Goal: Task Accomplishment & Management: Manage account settings

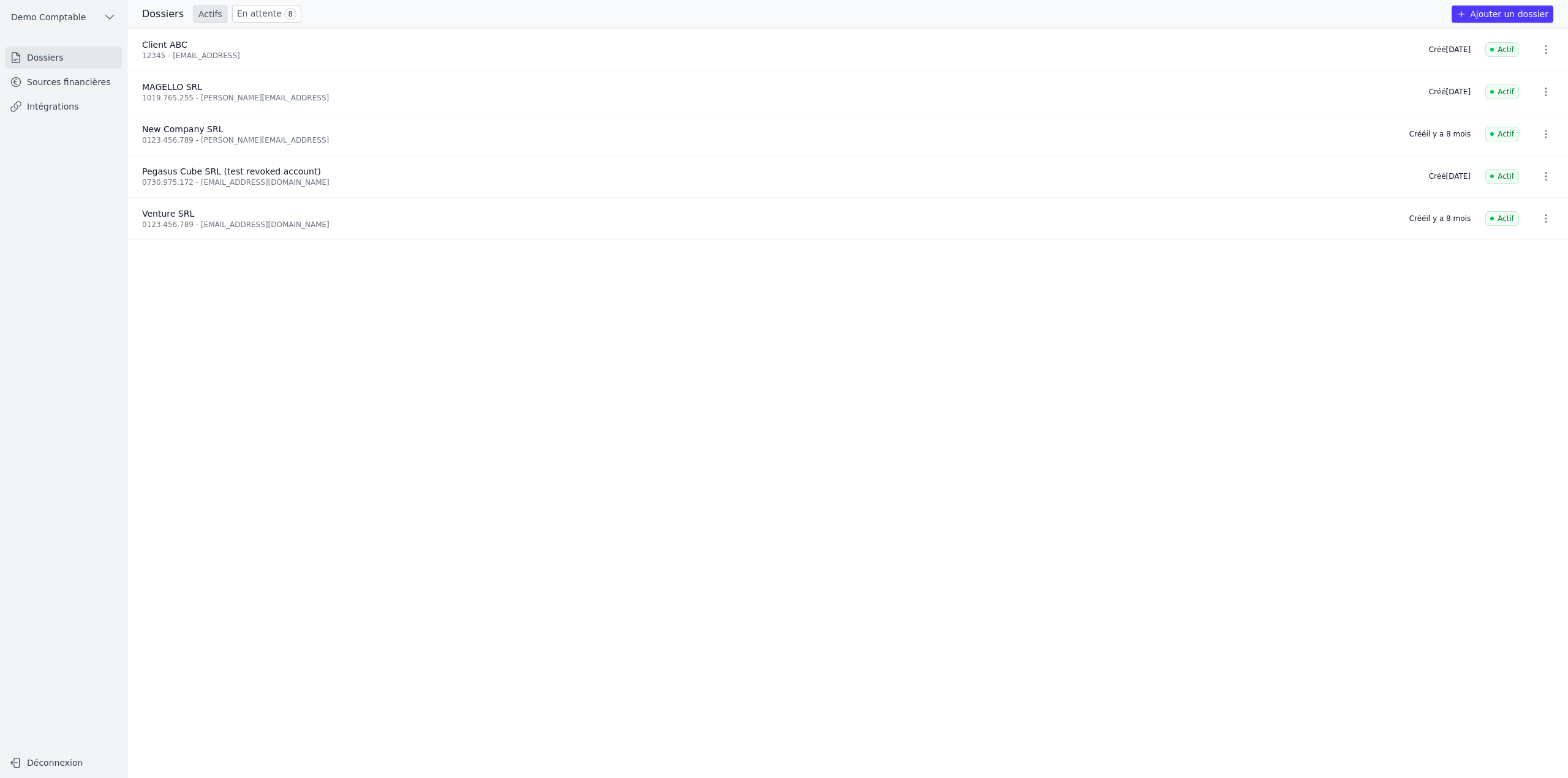
click at [101, 82] on link "Sources financières" at bounding box center [63, 82] width 117 height 22
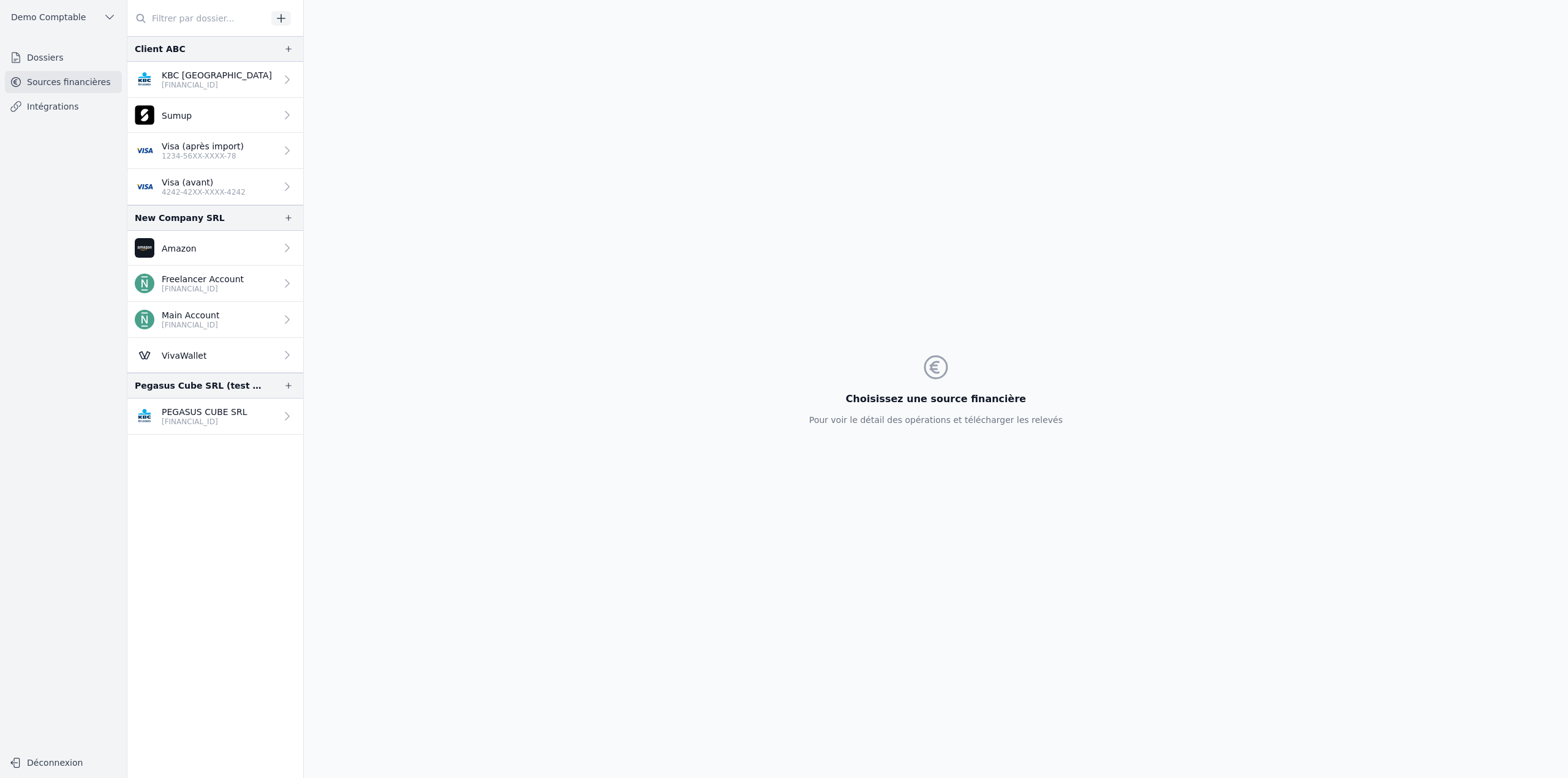
click at [287, 49] on icon "button" at bounding box center [288, 49] width 10 height 10
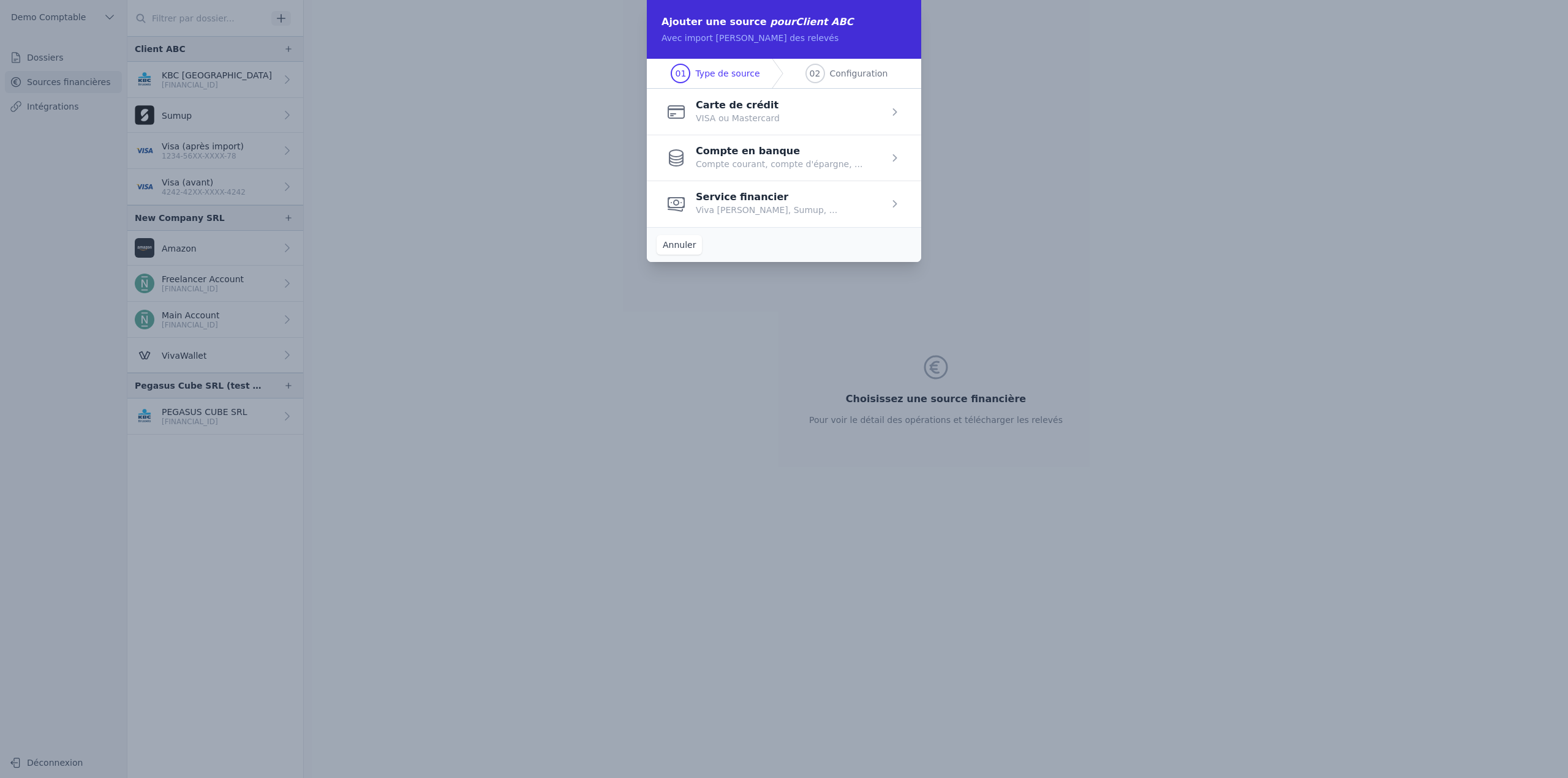
click at [669, 238] on button "Annuler" at bounding box center [679, 245] width 45 height 19
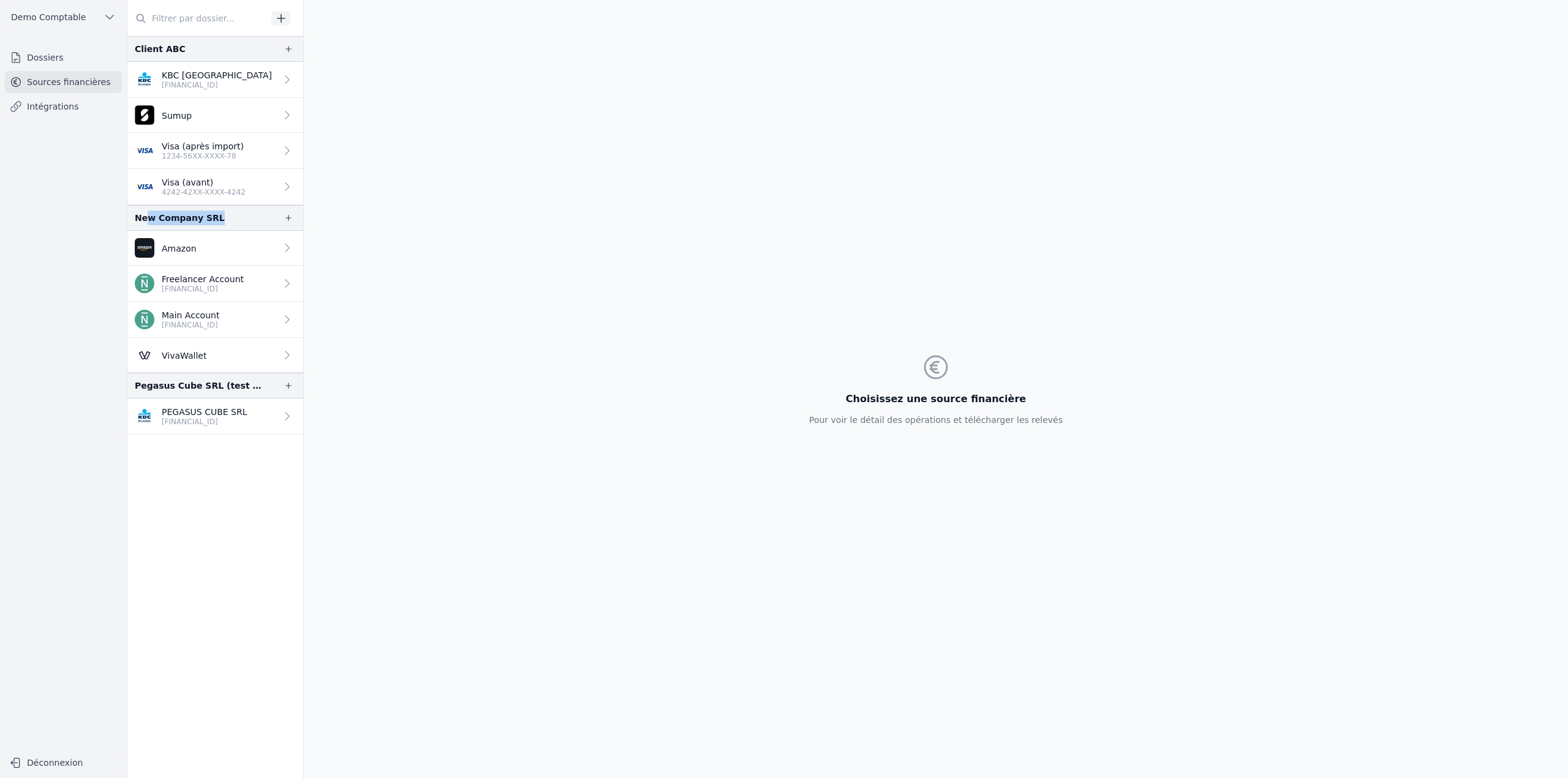
drag, startPoint x: 144, startPoint y: 212, endPoint x: 238, endPoint y: 210, distance: 94.0
click at [238, 210] on div "New Company SRL" at bounding box center [215, 218] width 176 height 26
click at [283, 16] on icon "button" at bounding box center [281, 19] width 12 height 12
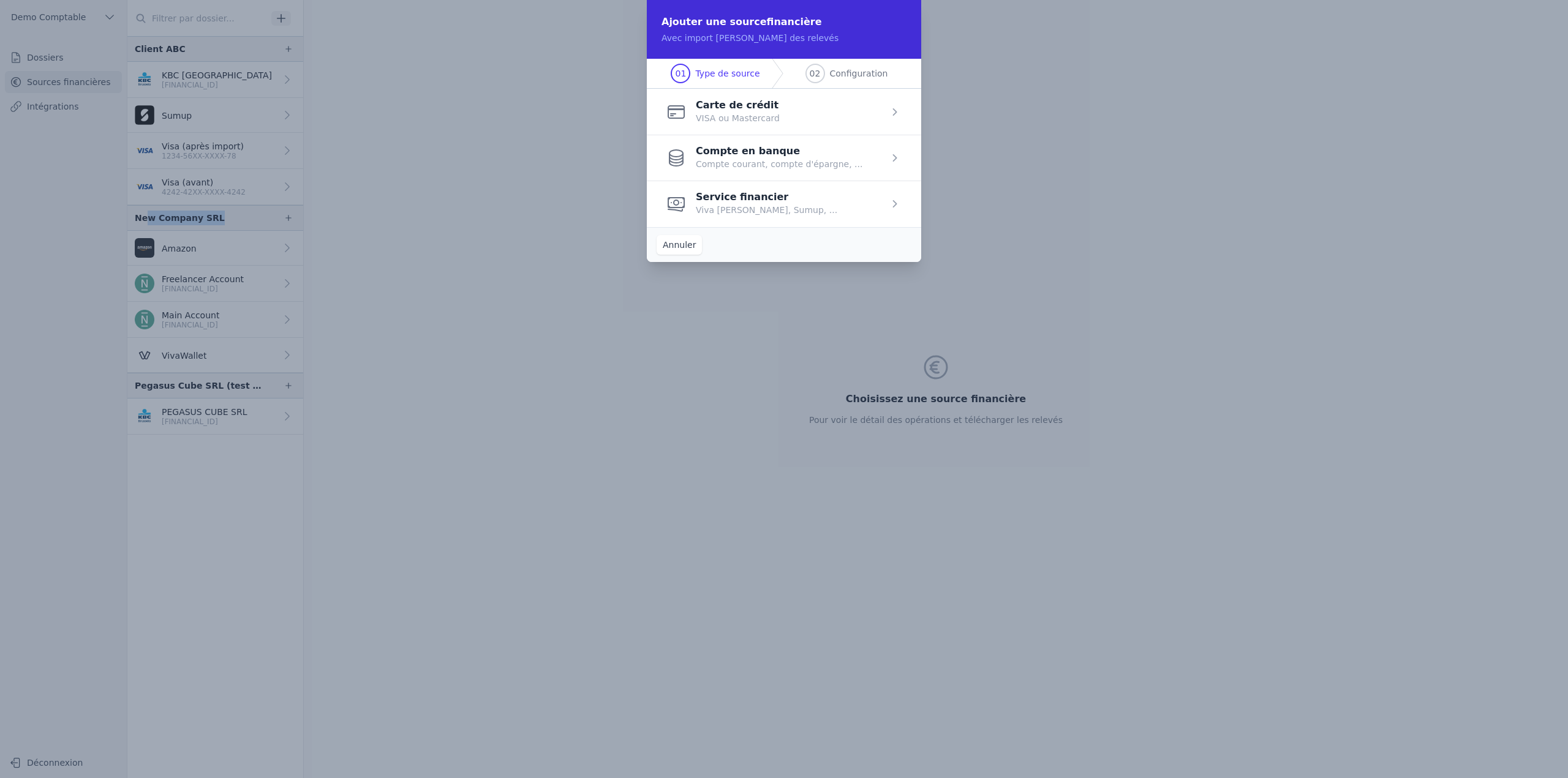
click at [668, 243] on button "Annuler" at bounding box center [679, 245] width 45 height 19
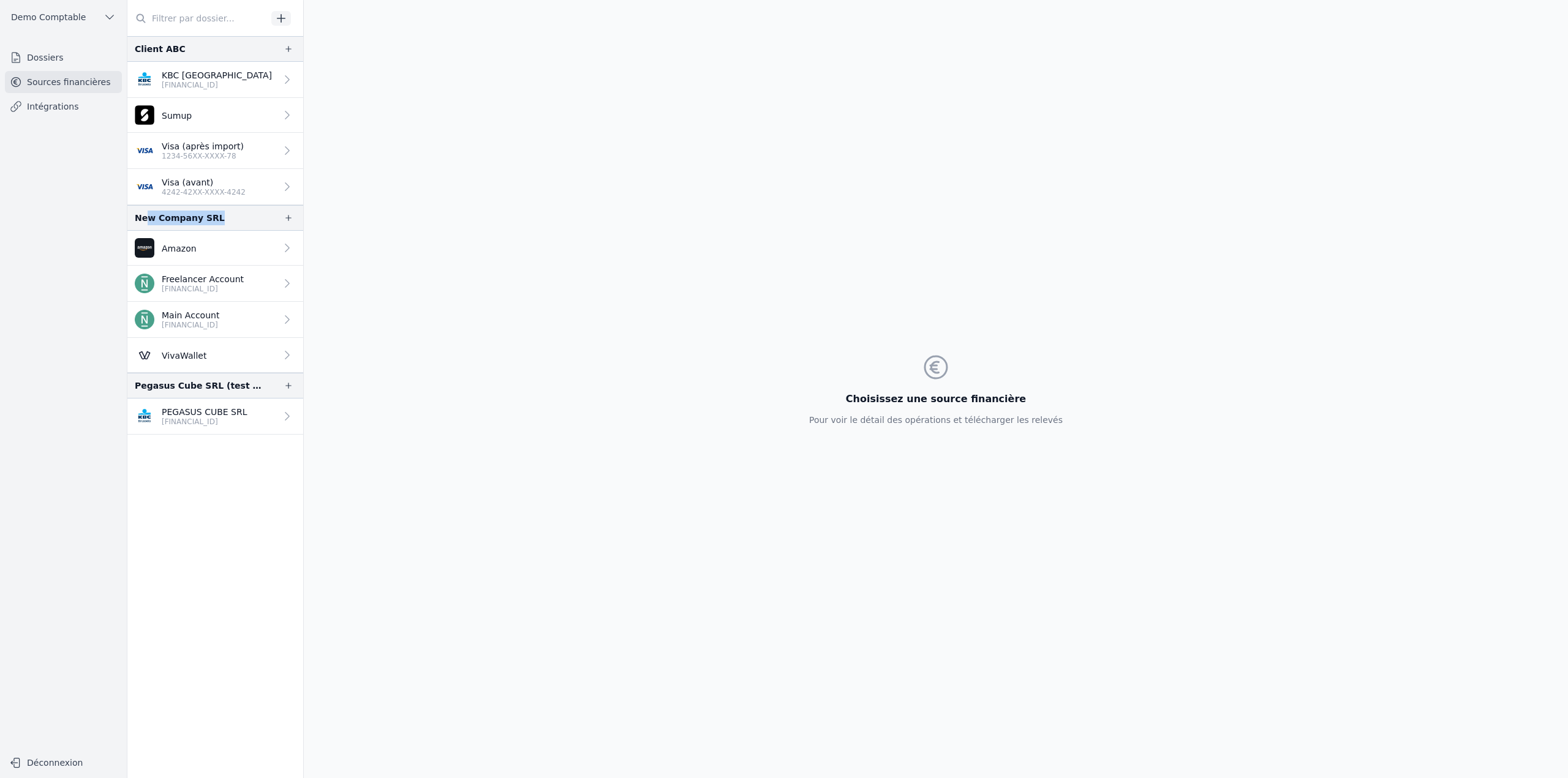
click at [275, 19] on button "button" at bounding box center [281, 19] width 19 height 15
drag, startPoint x: 137, startPoint y: 49, endPoint x: 219, endPoint y: 50, distance: 82.0
click at [219, 50] on div "Client ABC" at bounding box center [215, 49] width 176 height 26
click at [214, 53] on div "Client ABC" at bounding box center [215, 49] width 176 height 26
click at [202, 93] on link "KBC Brussels BE33 7360 5969 2046" at bounding box center [215, 80] width 176 height 36
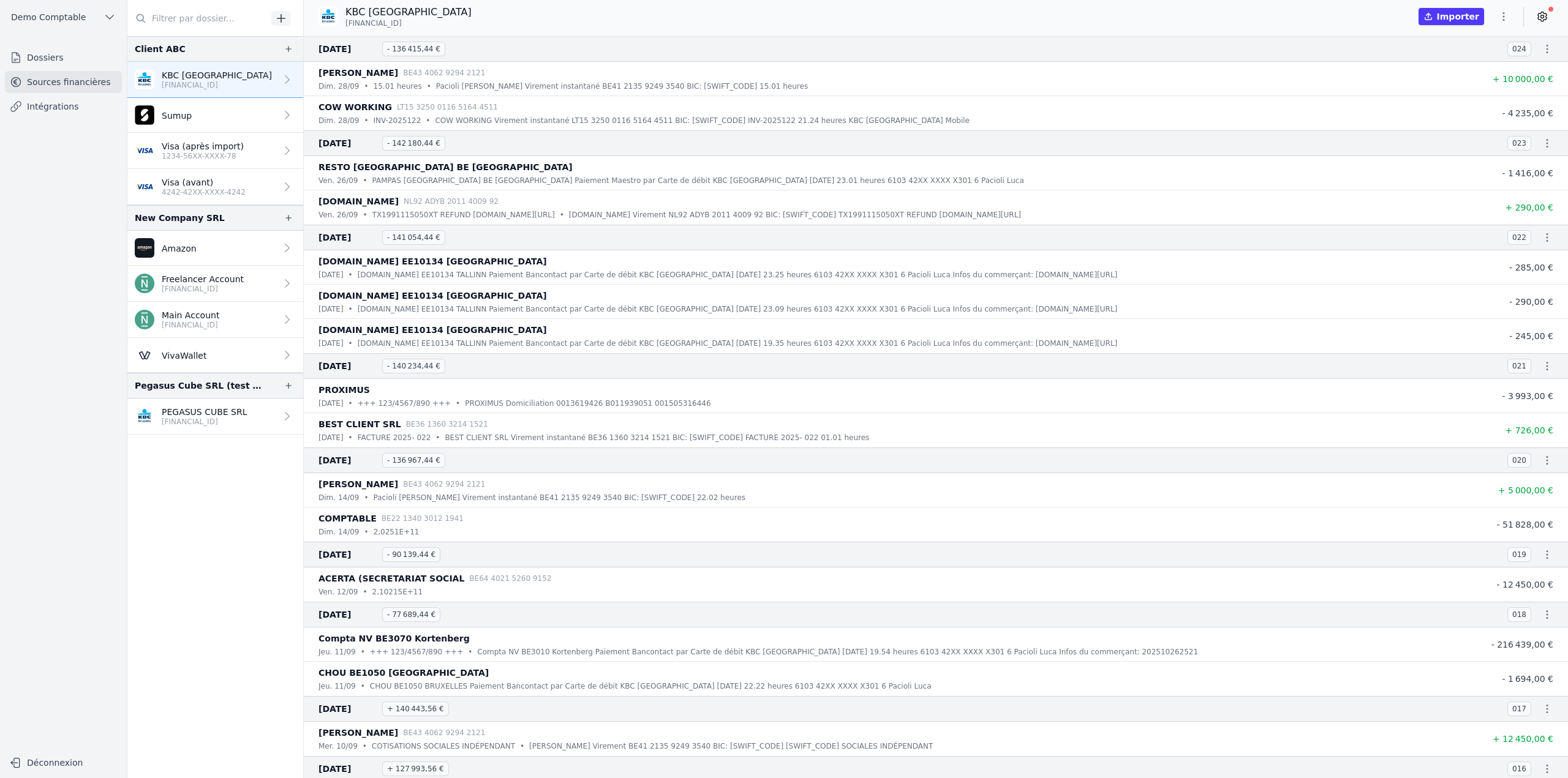
click at [222, 45] on div "Client ABC" at bounding box center [215, 49] width 176 height 26
click at [174, 47] on div "Client ABC" at bounding box center [160, 49] width 51 height 15
click at [192, 46] on div "Client ABC" at bounding box center [215, 49] width 176 height 26
click at [249, 53] on div "Client ABC" at bounding box center [215, 49] width 176 height 26
drag, startPoint x: 133, startPoint y: 50, endPoint x: 246, endPoint y: 48, distance: 113.0
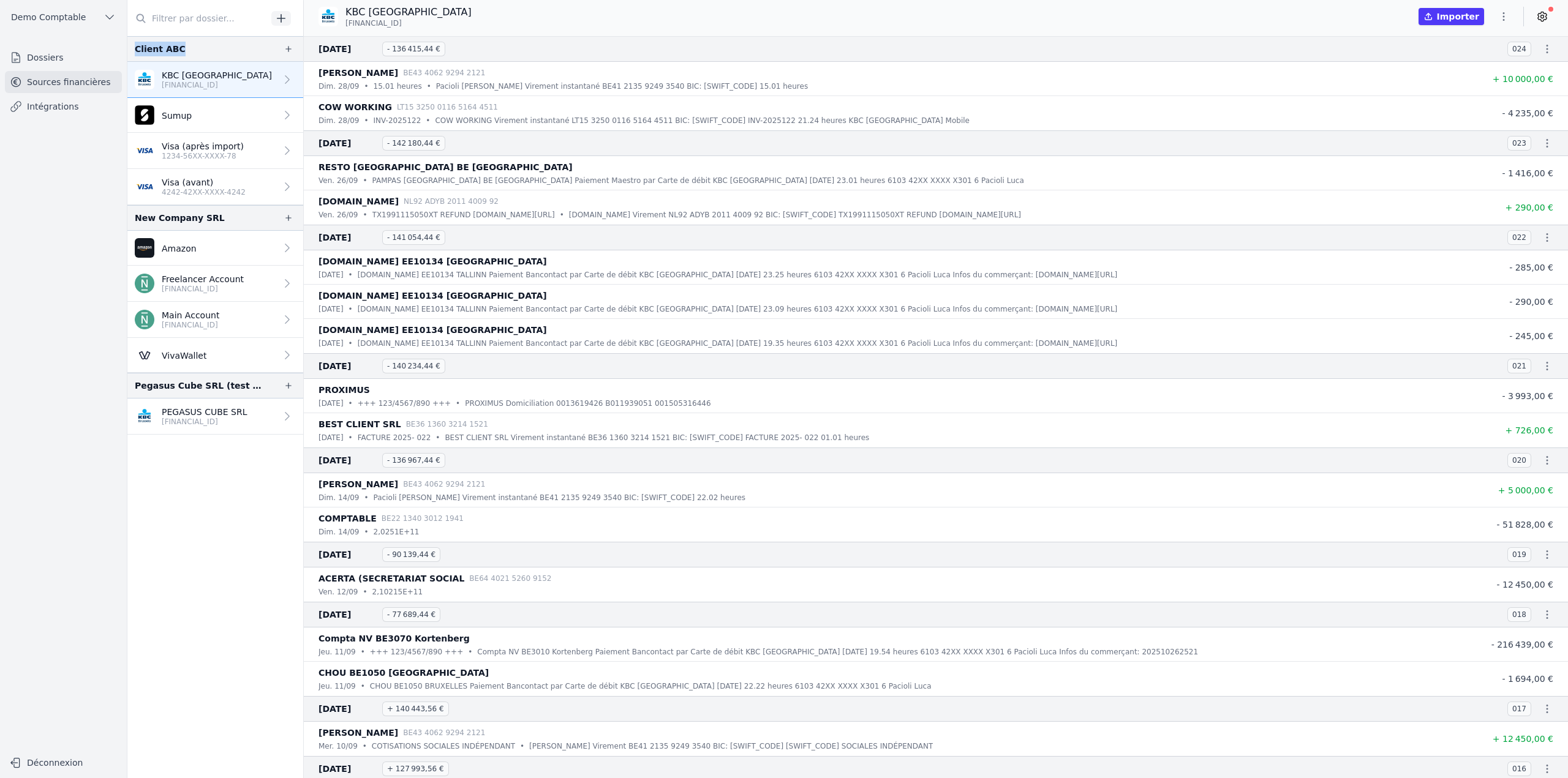
click at [246, 48] on div "Client ABC" at bounding box center [215, 49] width 176 height 26
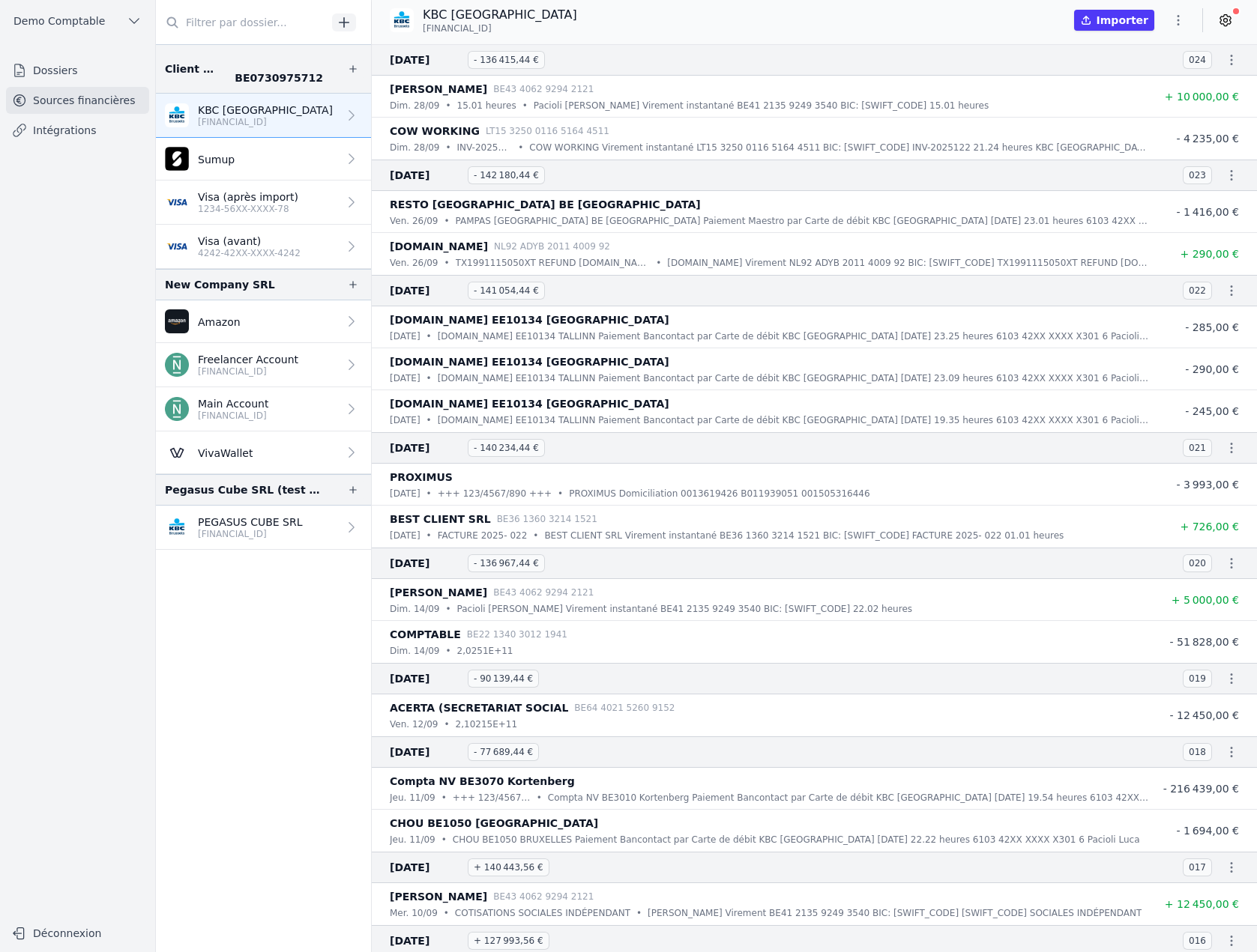
click at [194, 697] on nav "Client ABC BE0730975712 KBC Brussels BE33 7360 5969 2046 Sumup Visa (après impo…" at bounding box center [264, 498] width 215 height 908
click at [272, 77] on div "Client ABC BE0730975712" at bounding box center [264, 69] width 215 height 50
click at [272, 76] on div "Client ABC BE0730975712" at bounding box center [264, 69] width 215 height 50
click at [350, 71] on icon "button" at bounding box center [353, 69] width 12 height 12
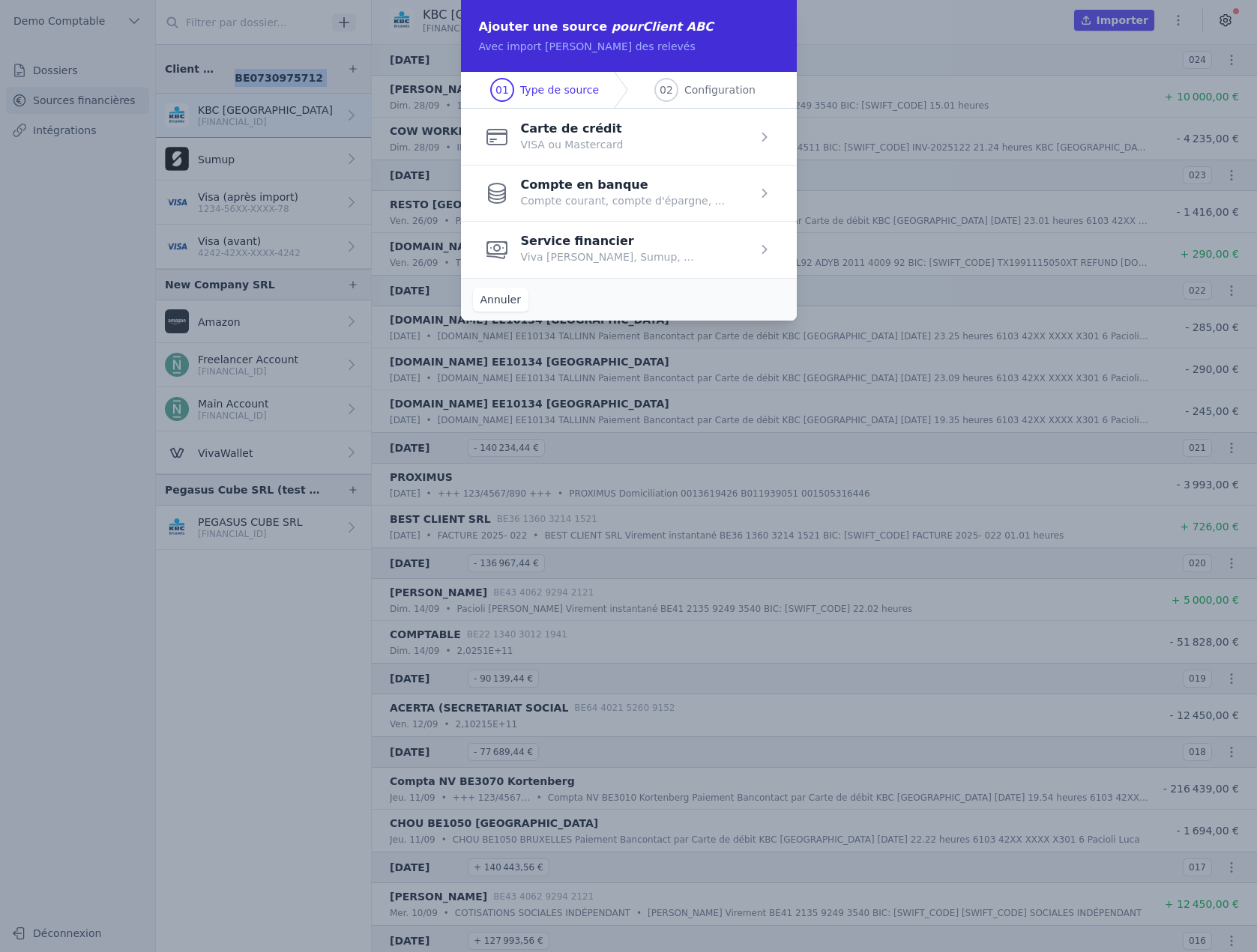
click at [489, 297] on button "Annuler" at bounding box center [501, 299] width 56 height 24
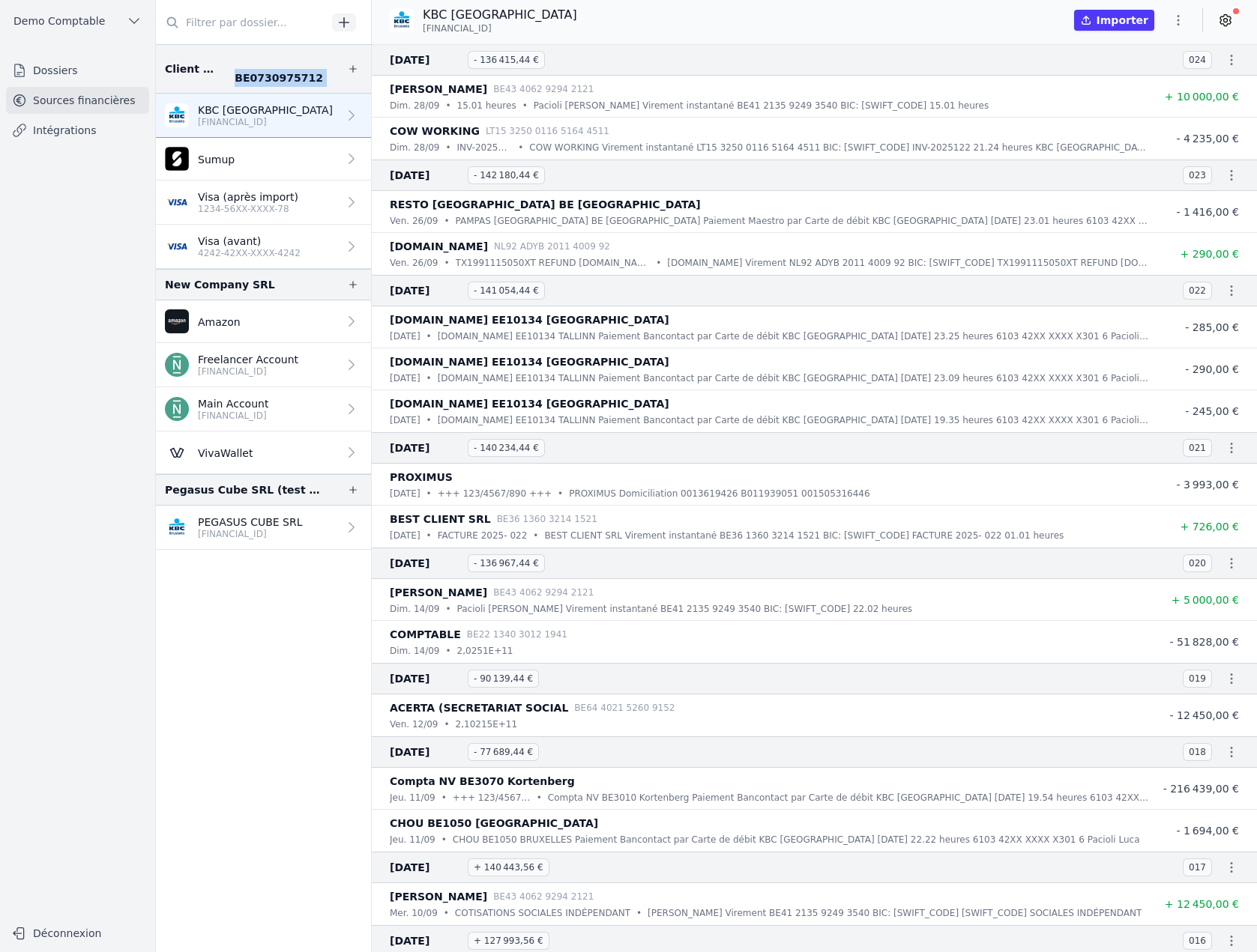
click at [1227, 61] on icon "button" at bounding box center [1232, 60] width 15 height 15
click at [77, 72] on div at bounding box center [628, 476] width 1257 height 952
click at [110, 72] on link "Dossiers" at bounding box center [78, 70] width 143 height 27
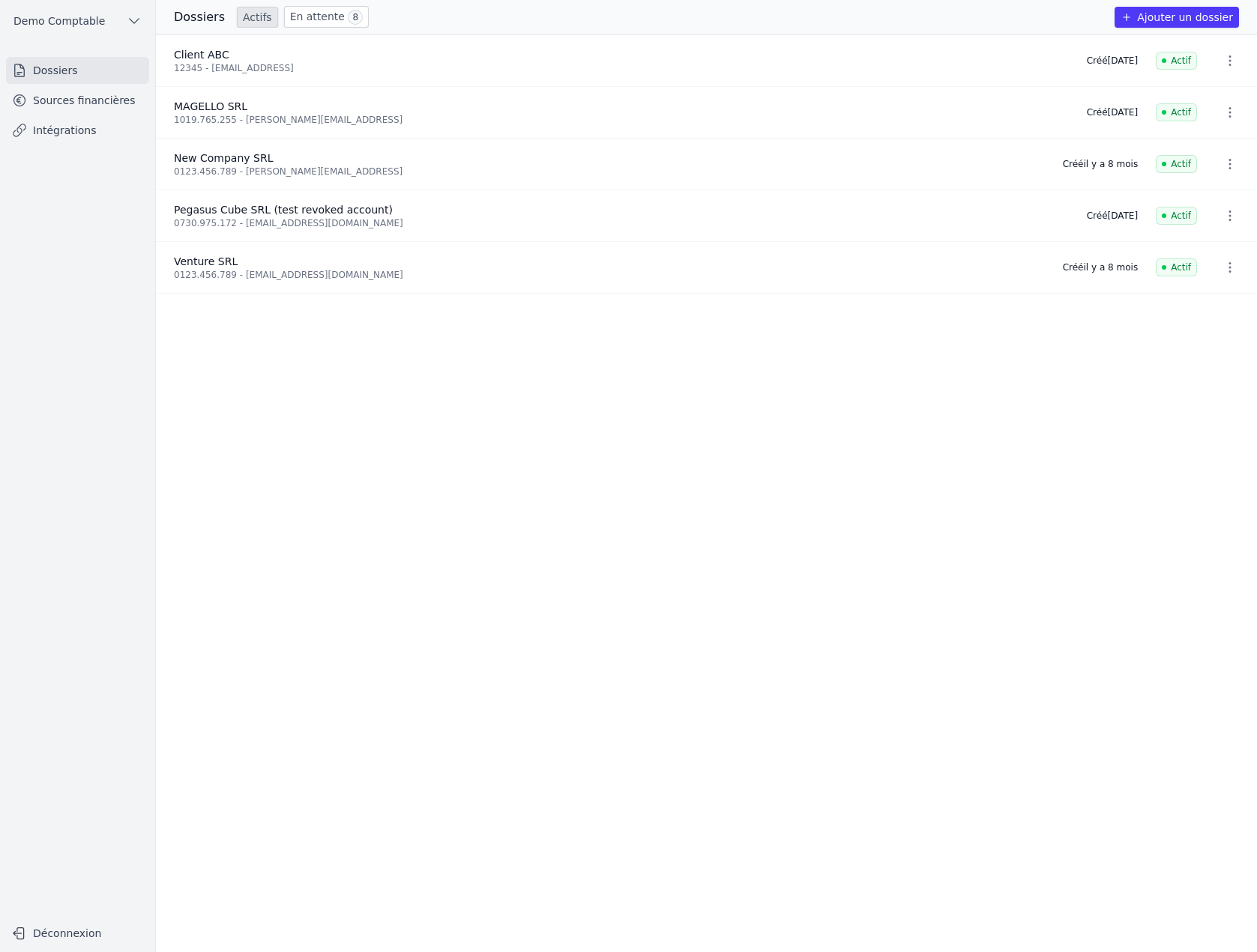
click at [118, 102] on link "Sources financières" at bounding box center [78, 100] width 143 height 27
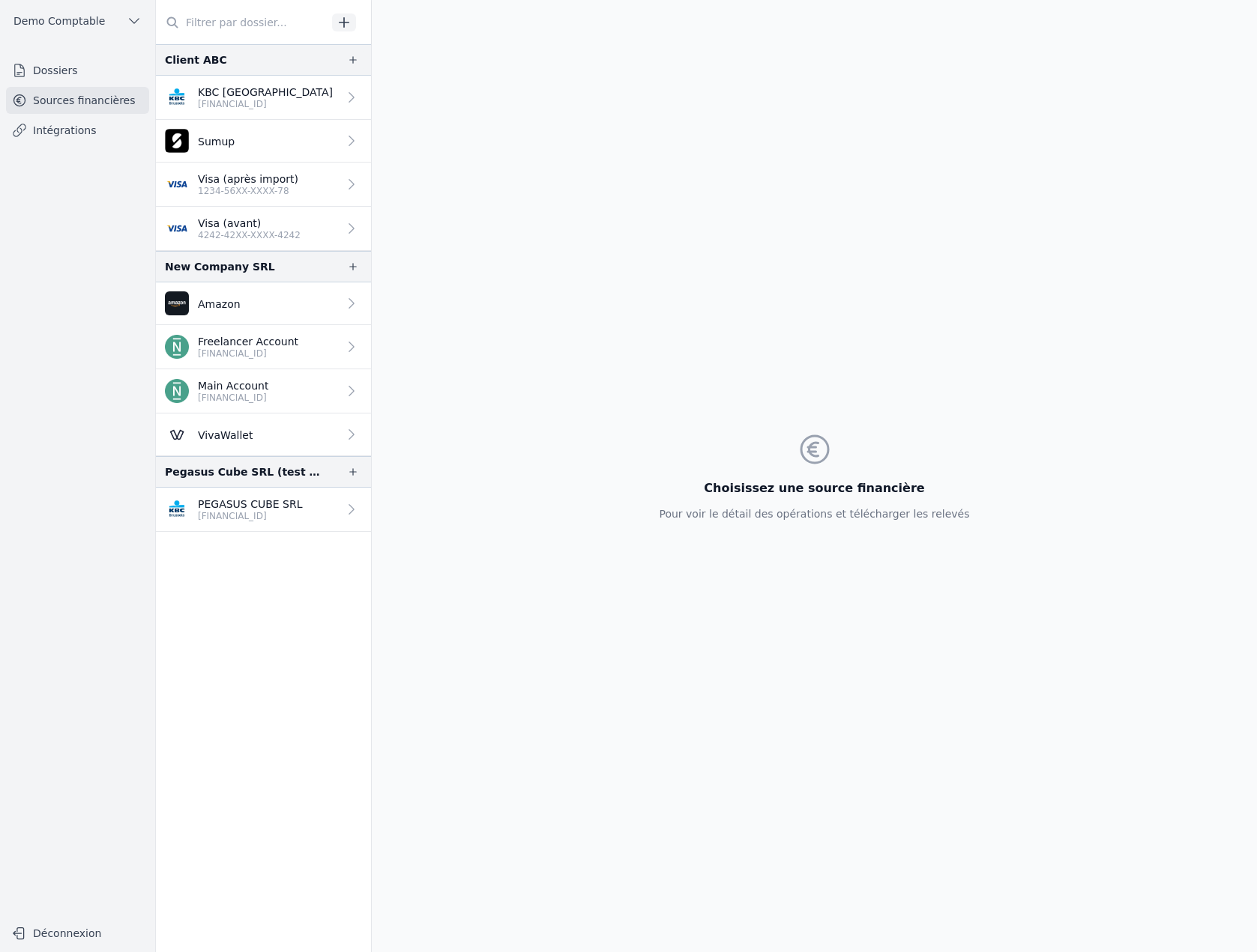
click at [228, 24] on input "text" at bounding box center [241, 22] width 171 height 27
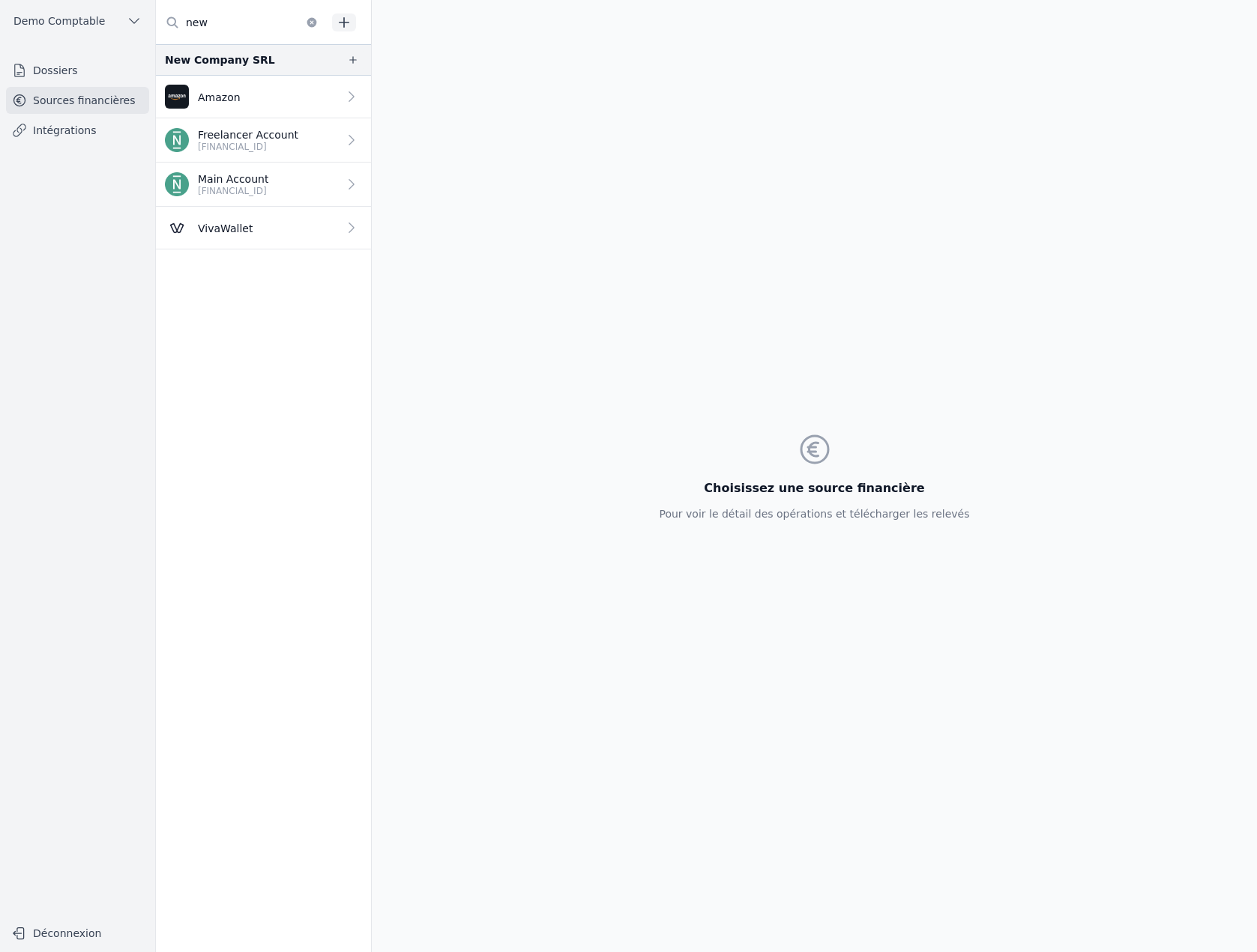
type input "new"
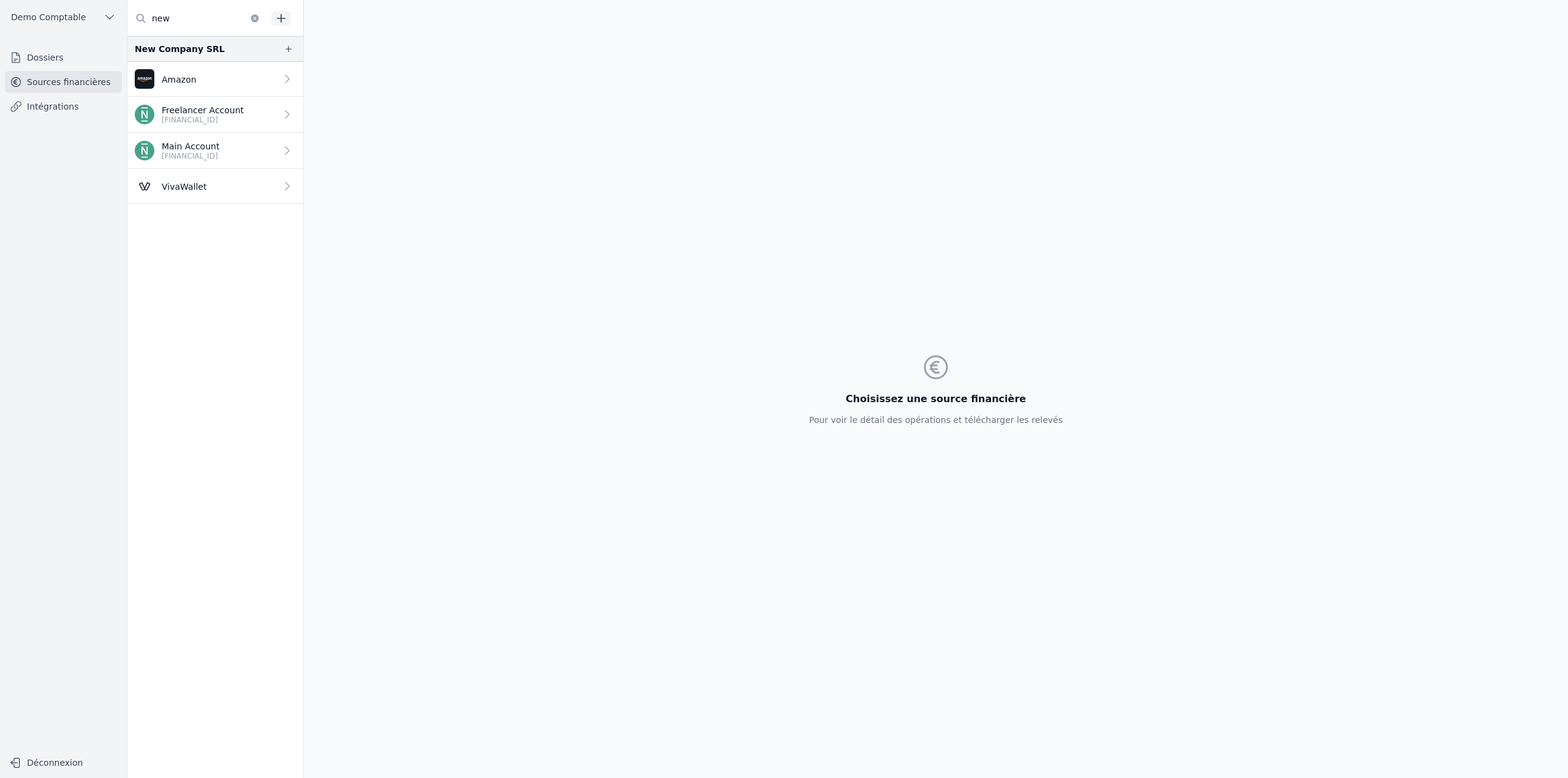
click at [47, 58] on link "Dossiers" at bounding box center [63, 57] width 117 height 22
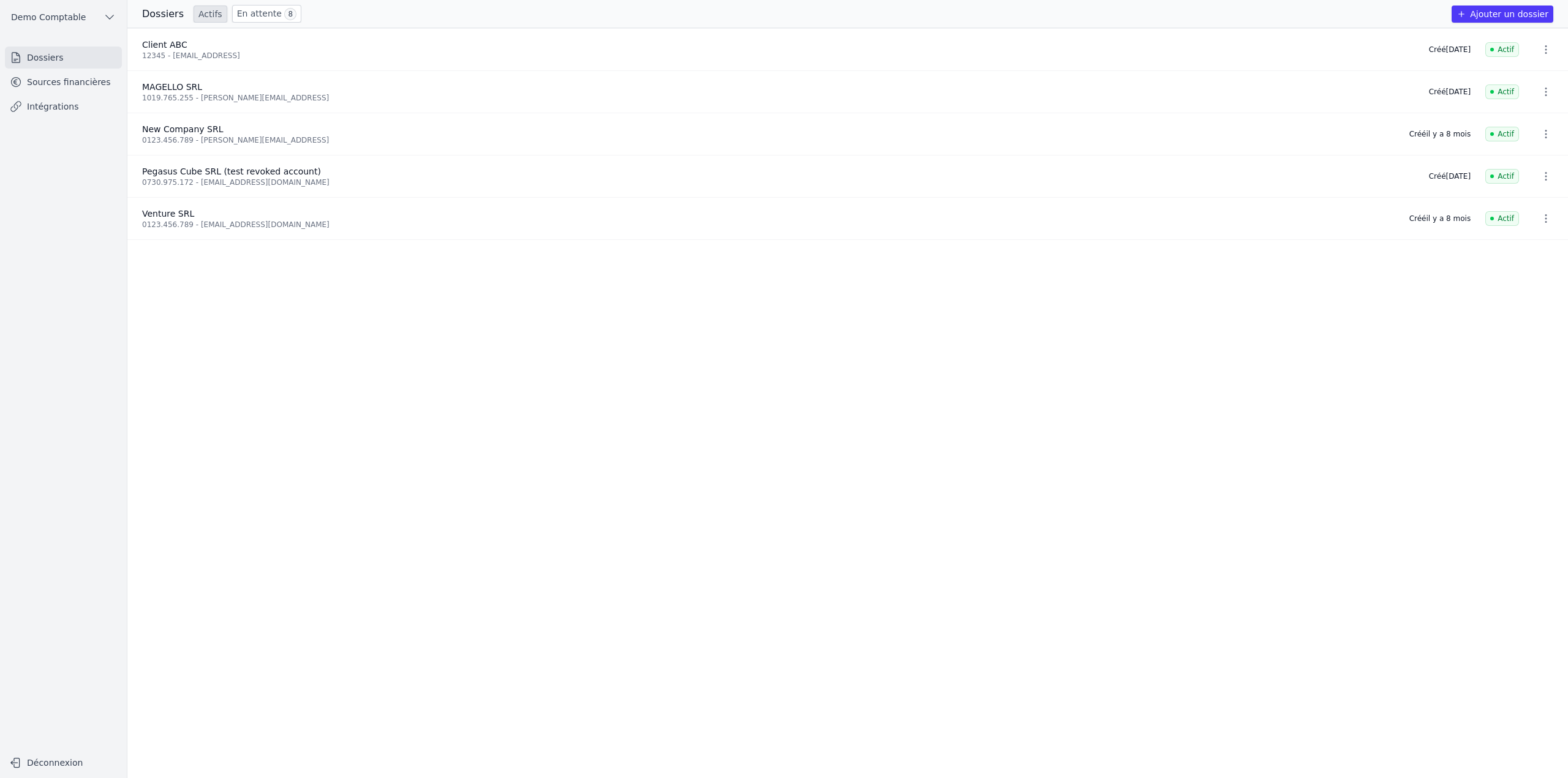
click at [1506, 17] on button "Ajouter un dossier" at bounding box center [1502, 14] width 101 height 17
click at [82, 82] on div "Créer un dossier Ajoutez les coordonnées de votre client et envoyez une invitat…" at bounding box center [784, 389] width 1568 height 778
click at [82, 83] on link "Sources financières" at bounding box center [63, 82] width 117 height 22
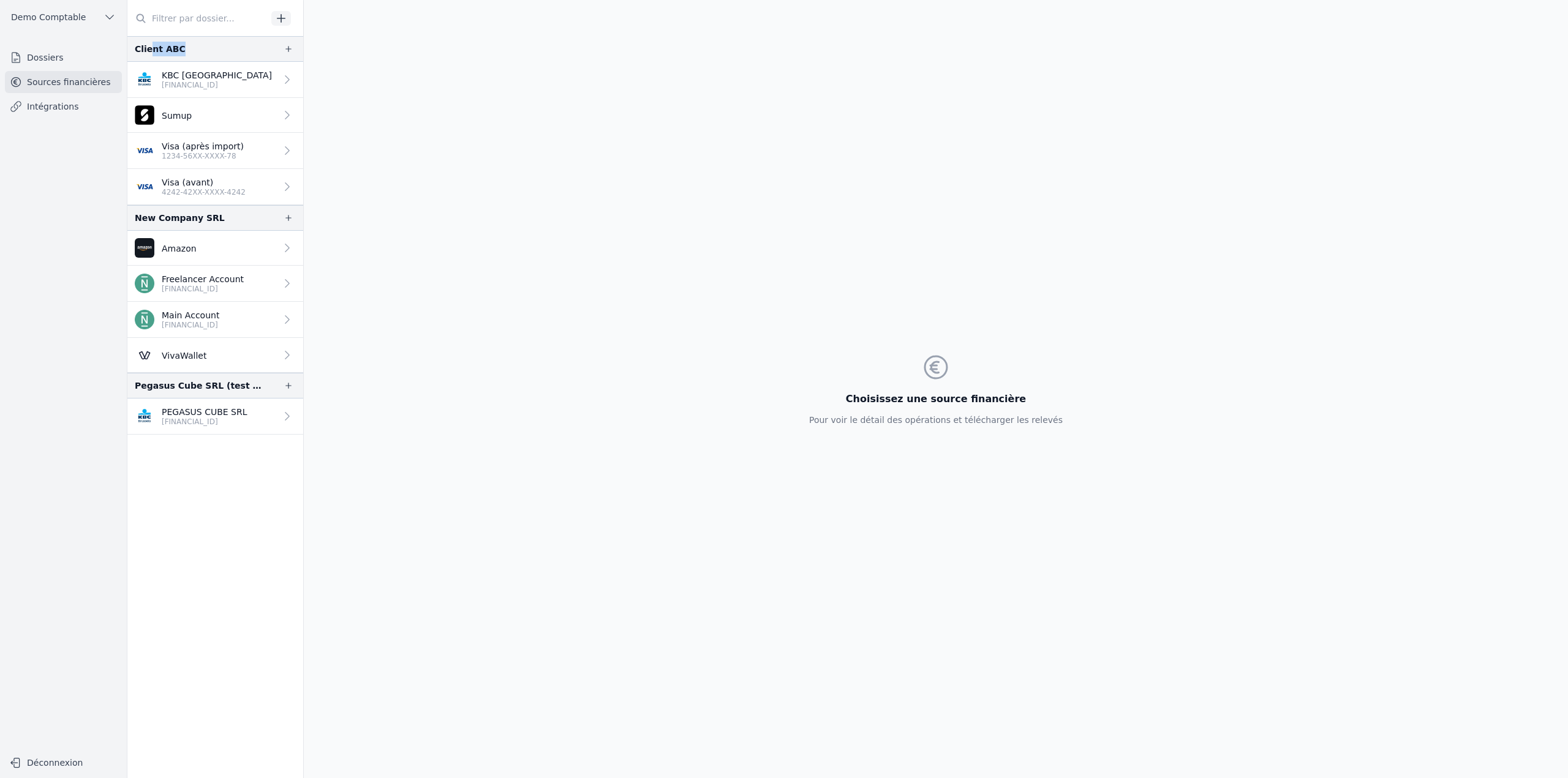
drag, startPoint x: 150, startPoint y: 53, endPoint x: 199, endPoint y: 52, distance: 49.0
click at [199, 52] on div "Client ABC" at bounding box center [215, 49] width 176 height 26
drag, startPoint x: 138, startPoint y: 213, endPoint x: 239, endPoint y: 220, distance: 101.2
click at [239, 220] on div "New Company SRL" at bounding box center [215, 218] width 176 height 26
click at [185, 3] on div at bounding box center [215, 18] width 176 height 37
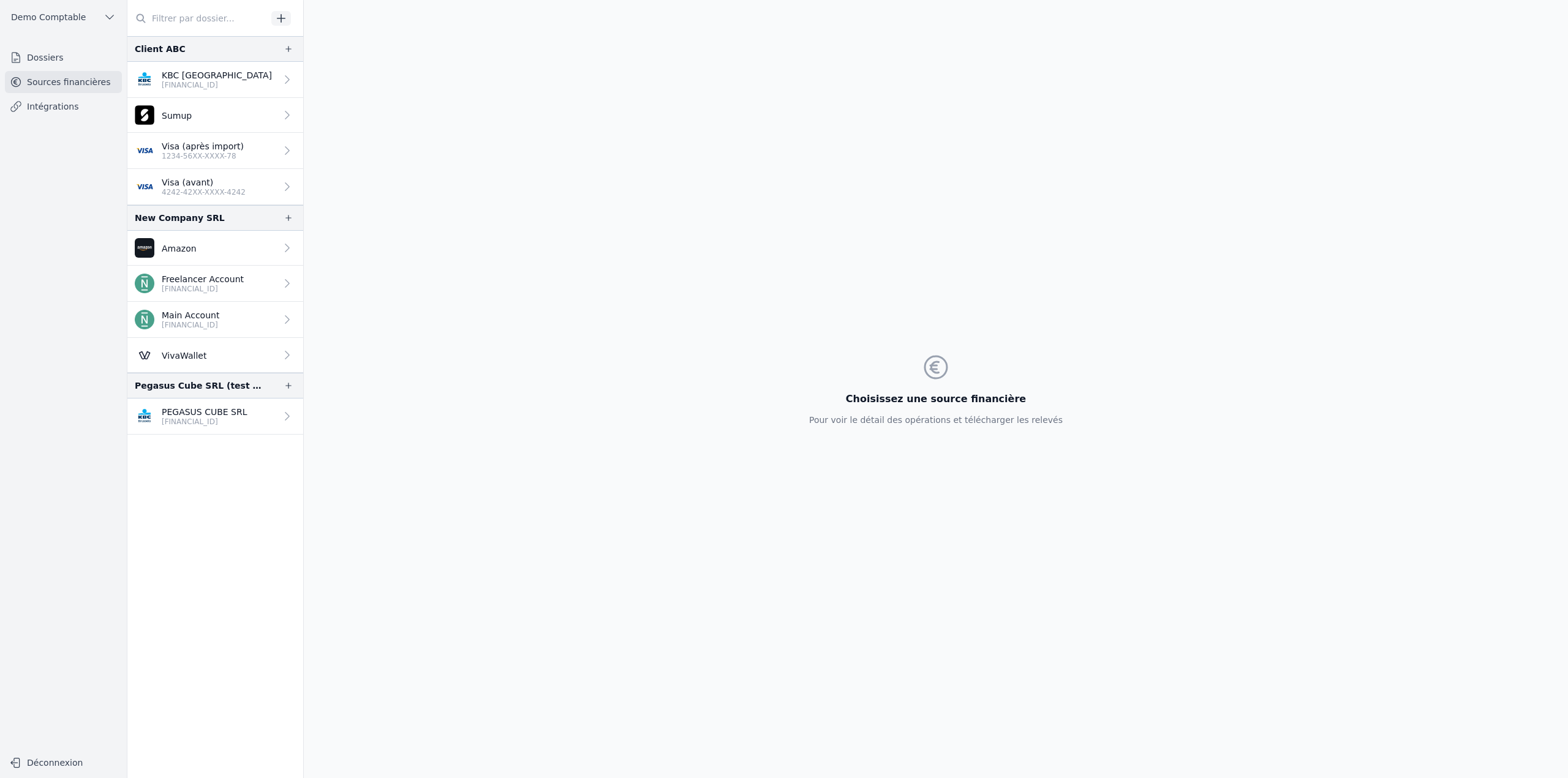
click at [187, 12] on input "text" at bounding box center [197, 18] width 139 height 22
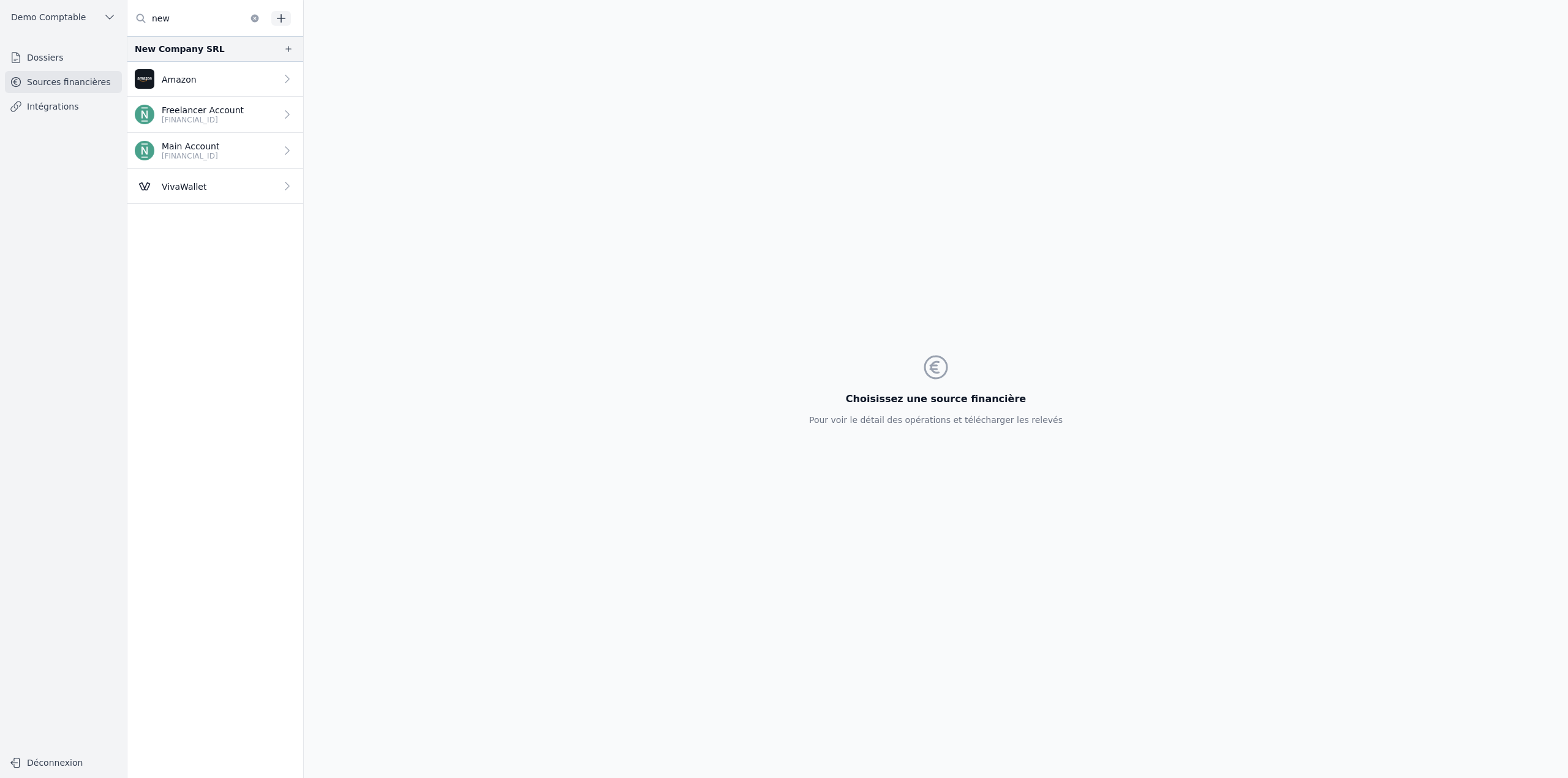
type input "new"
click at [242, 180] on link "VivaWallet" at bounding box center [215, 187] width 176 height 35
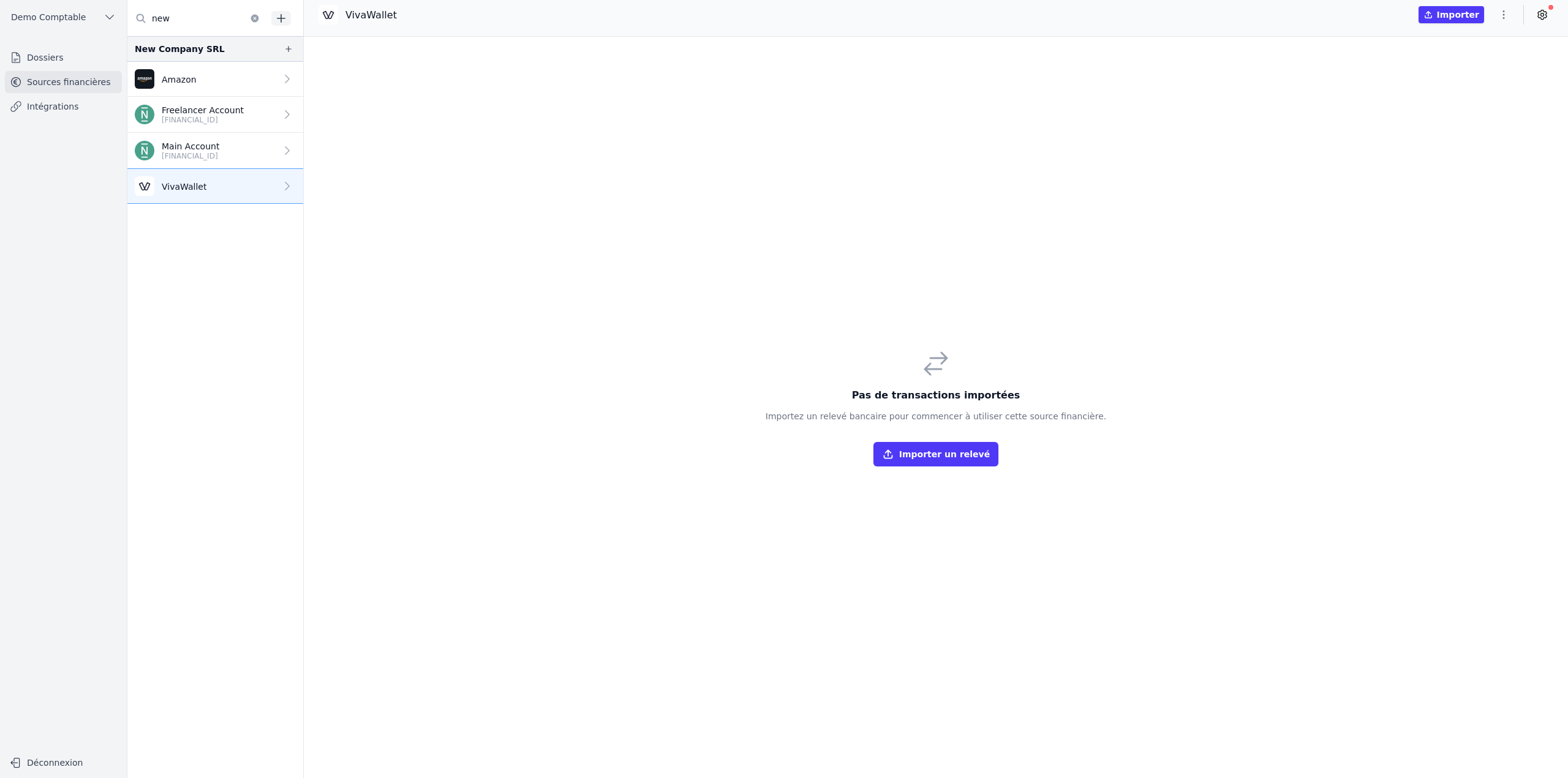
click at [287, 49] on icon "button" at bounding box center [288, 49] width 10 height 10
click at [283, 17] on div "Ajouter une source pour New Company SRL Avec import manuel des relevés 01 Type …" at bounding box center [784, 389] width 1568 height 778
click at [283, 17] on icon "button" at bounding box center [281, 19] width 12 height 12
click at [258, 21] on icon "button" at bounding box center [255, 19] width 10 height 10
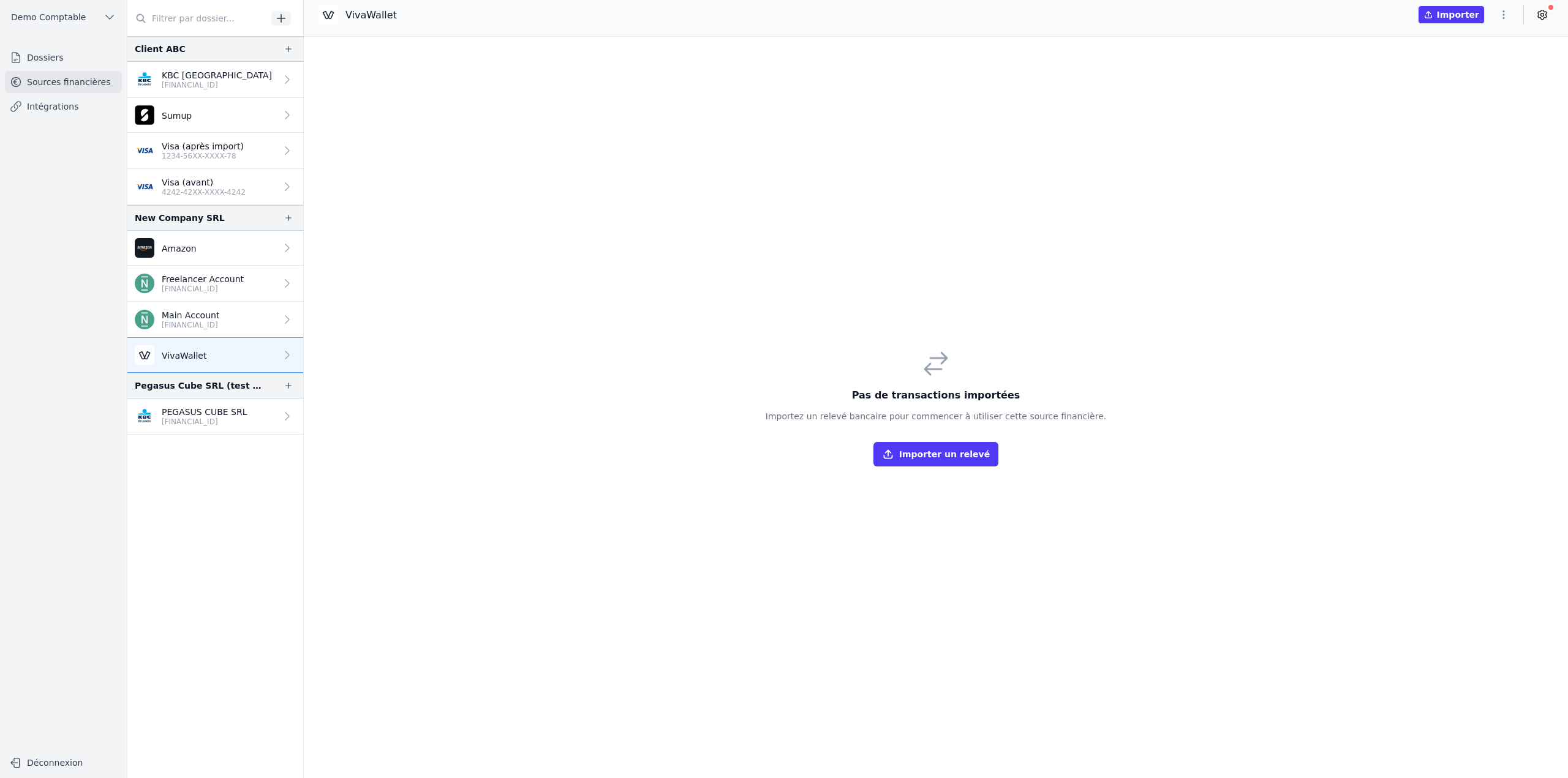
click at [284, 14] on icon "button" at bounding box center [281, 19] width 12 height 12
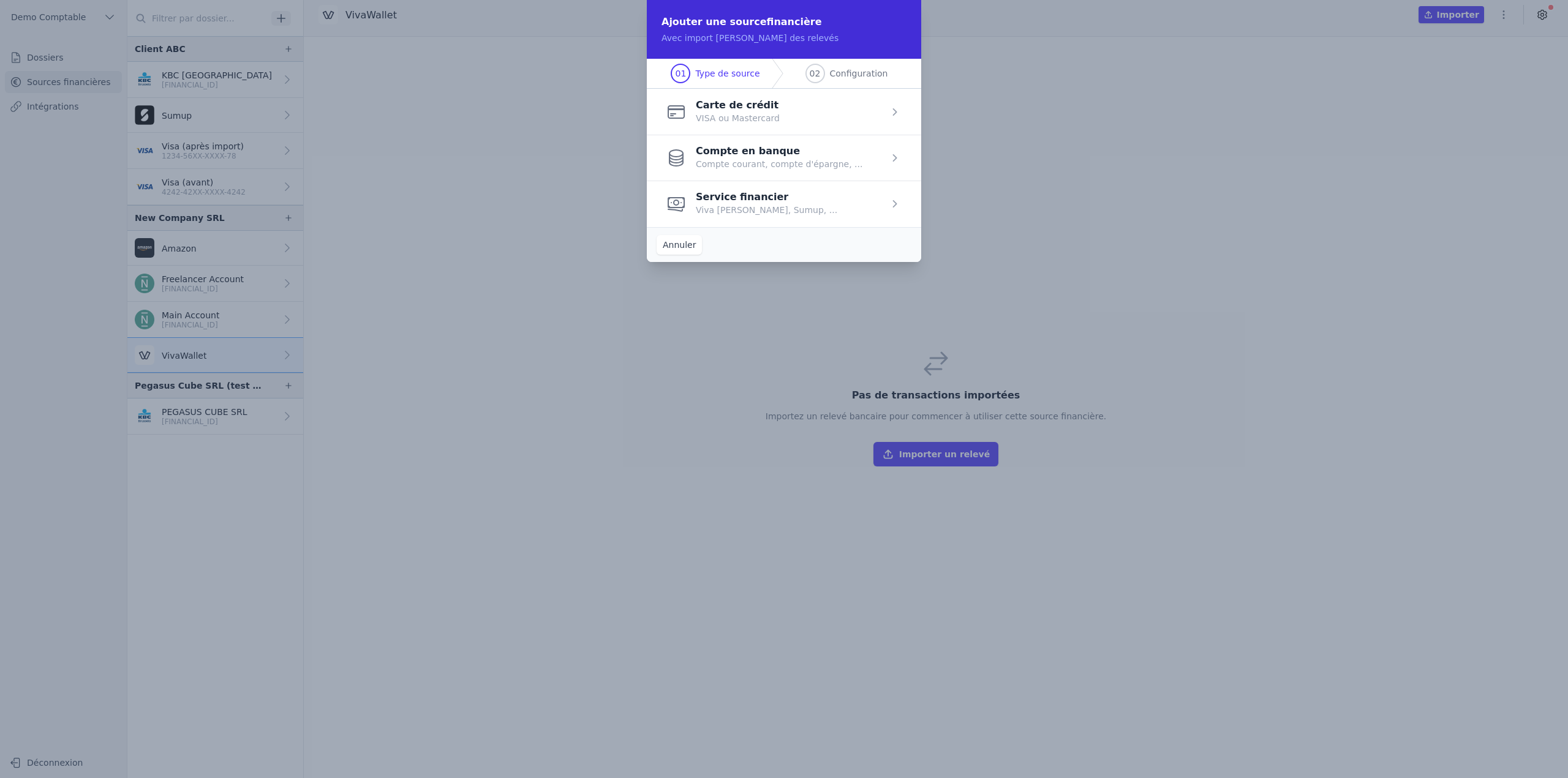
click at [741, 125] on span "button" at bounding box center [784, 112] width 275 height 46
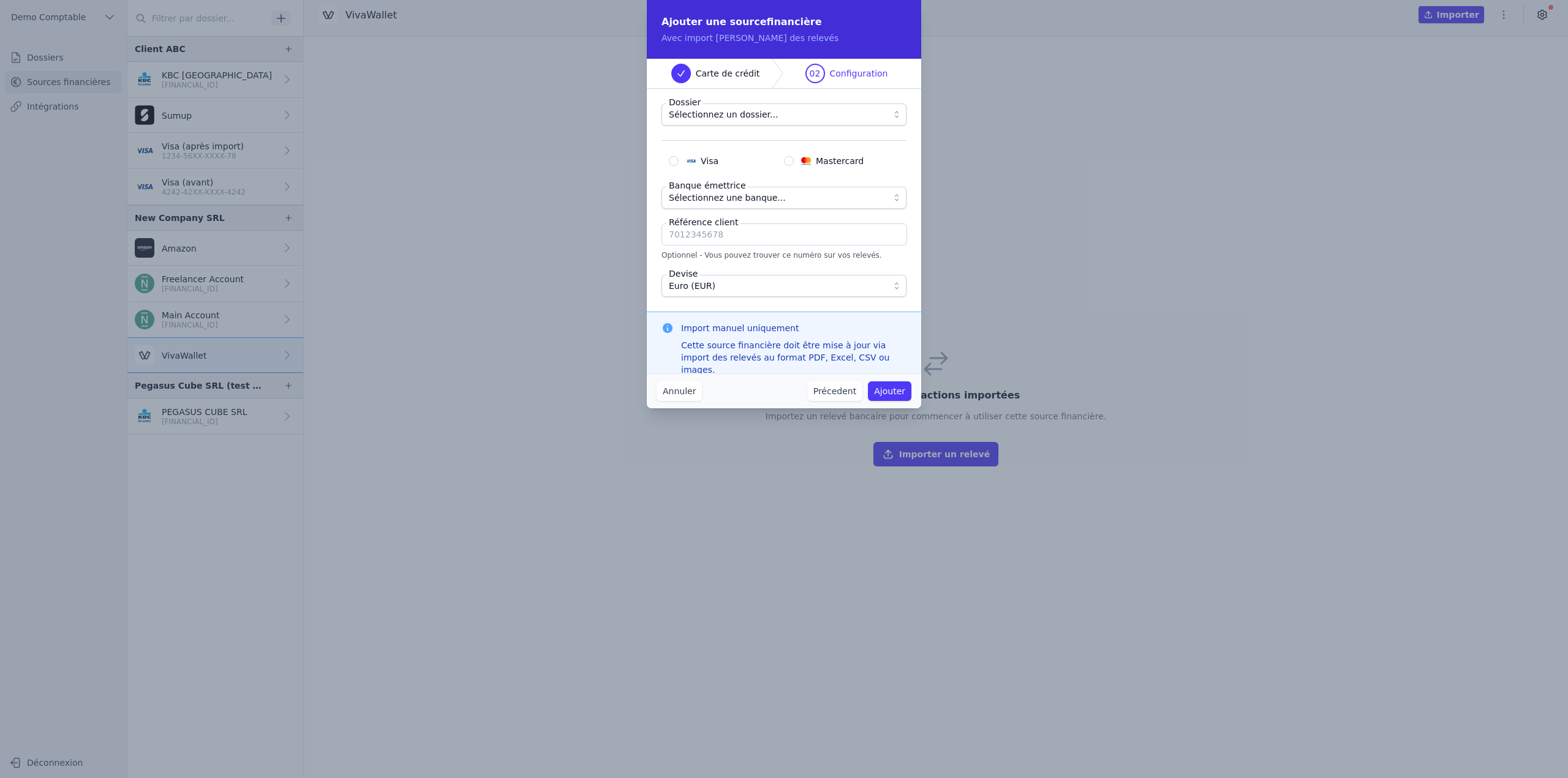
click at [772, 116] on span "Sélectionnez un dossier..." at bounding box center [775, 115] width 213 height 15
click at [772, 116] on div "Sélectionnez un dossier..." at bounding box center [779, 115] width 215 height 12
click at [677, 394] on button "Annuler" at bounding box center [679, 391] width 45 height 19
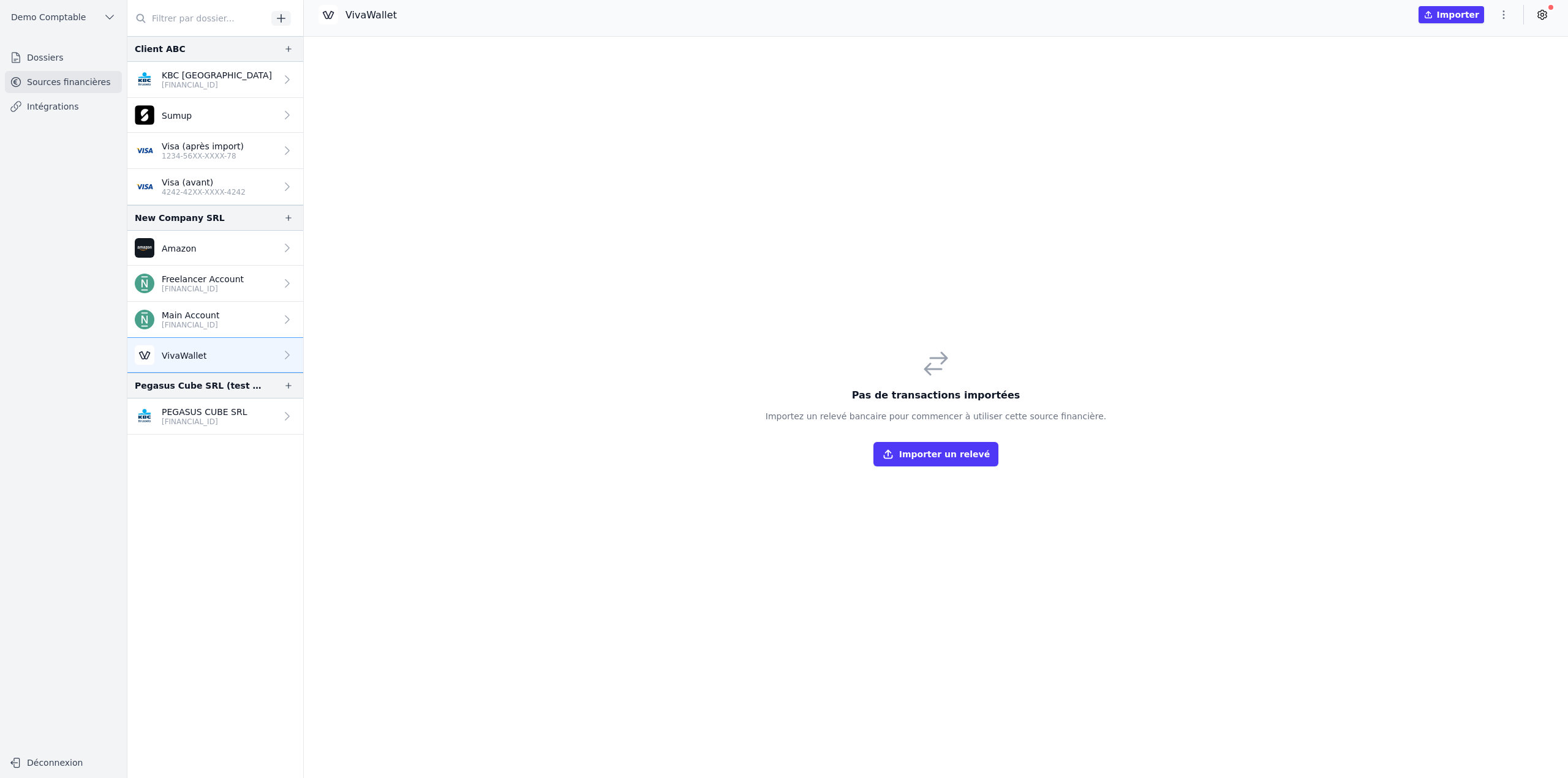
click at [49, 56] on link "Dossiers" at bounding box center [63, 57] width 117 height 22
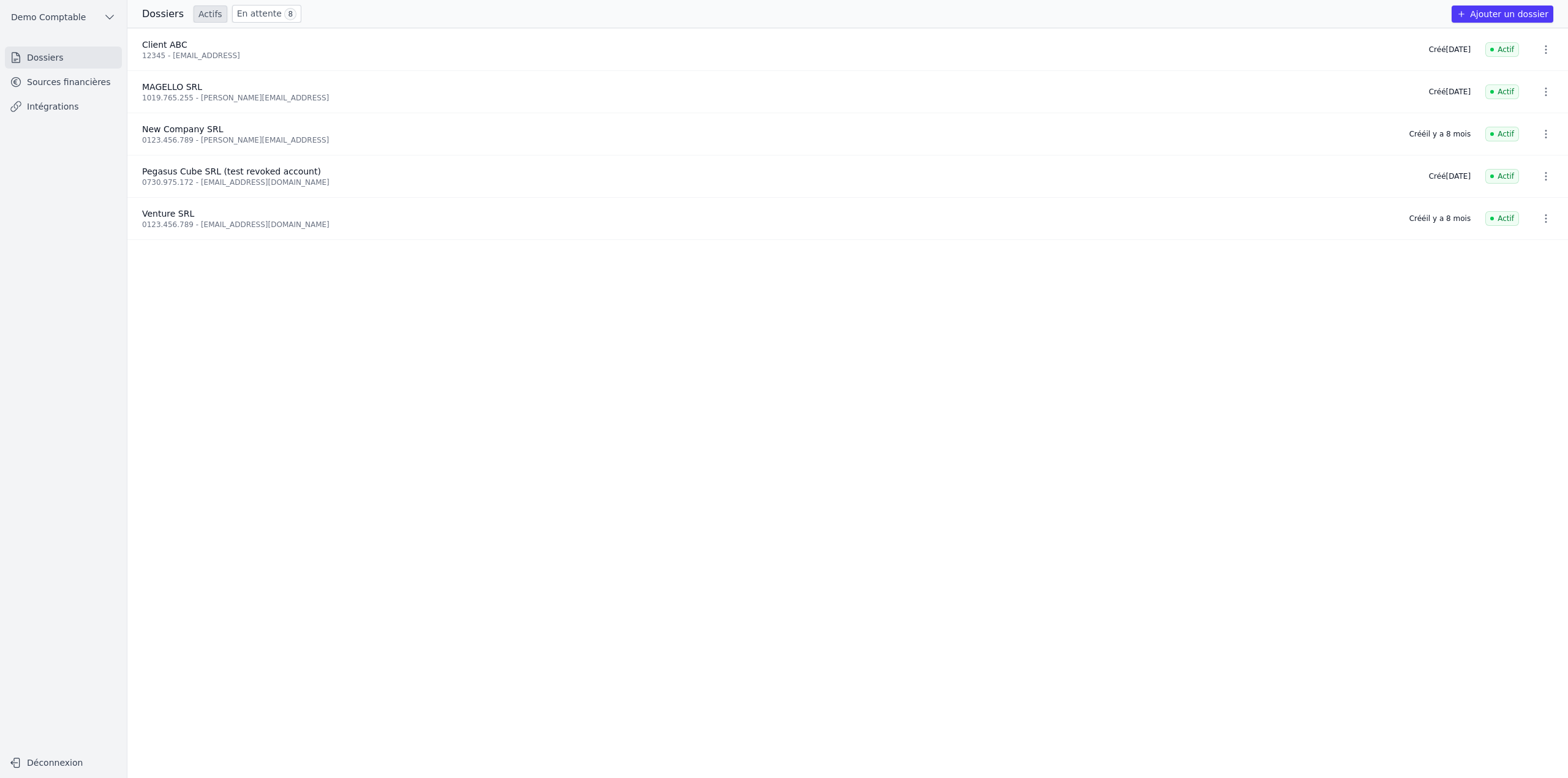
click at [1528, 15] on button "Ajouter un dossier" at bounding box center [1502, 14] width 101 height 17
